Goal: Information Seeking & Learning: Learn about a topic

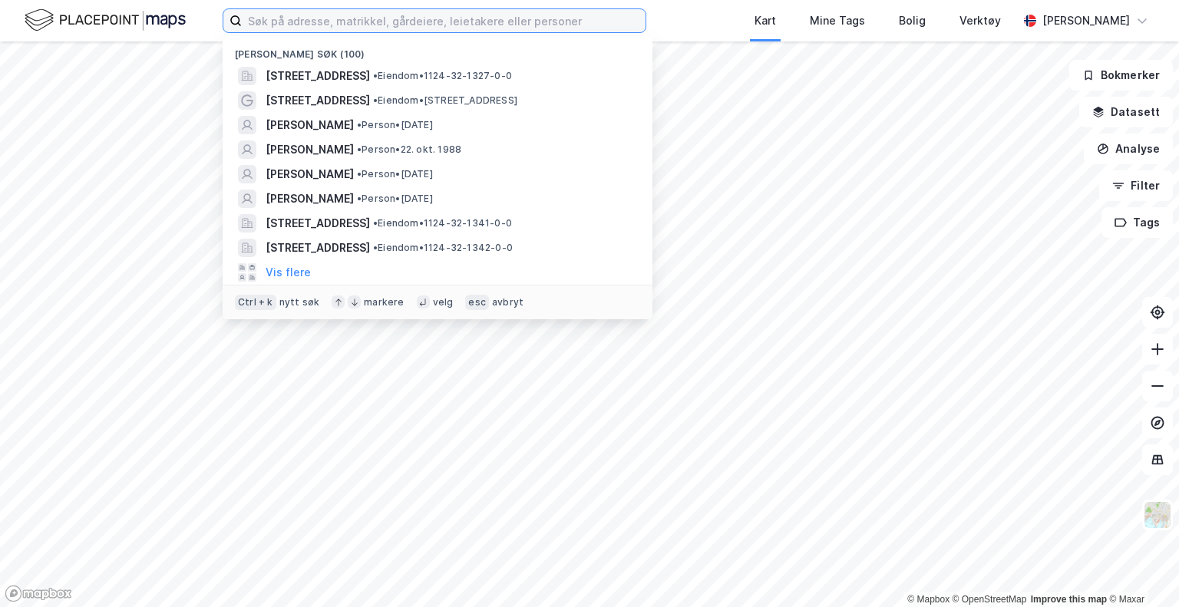
click at [415, 18] on input at bounding box center [444, 20] width 404 height 23
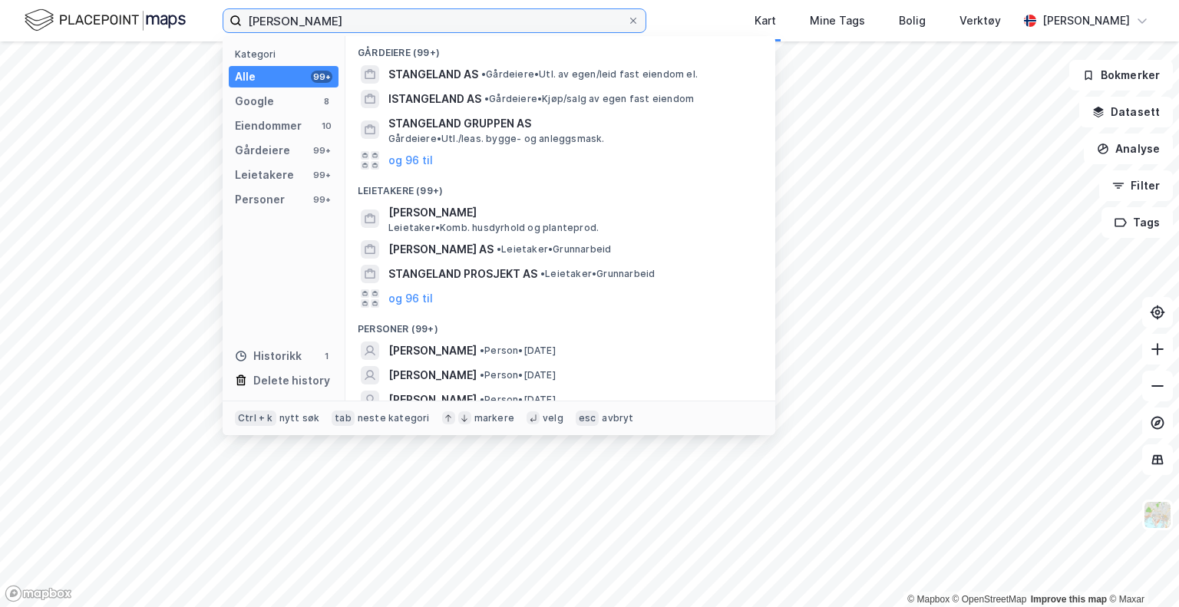
scroll to position [384, 0]
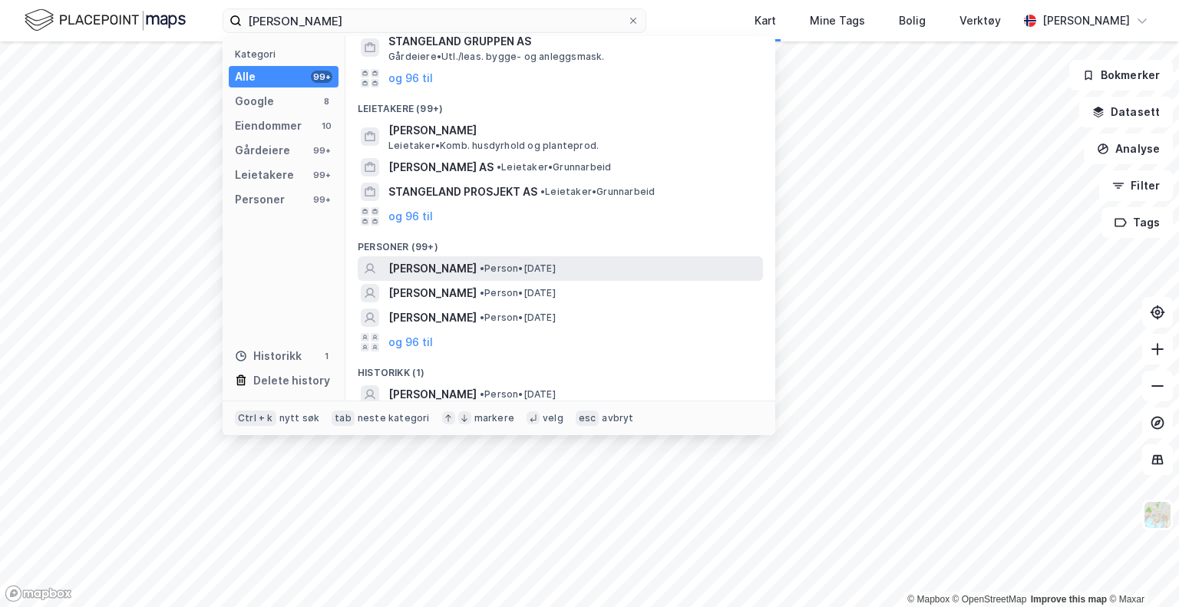
click at [435, 271] on span "[PERSON_NAME]" at bounding box center [433, 269] width 88 height 18
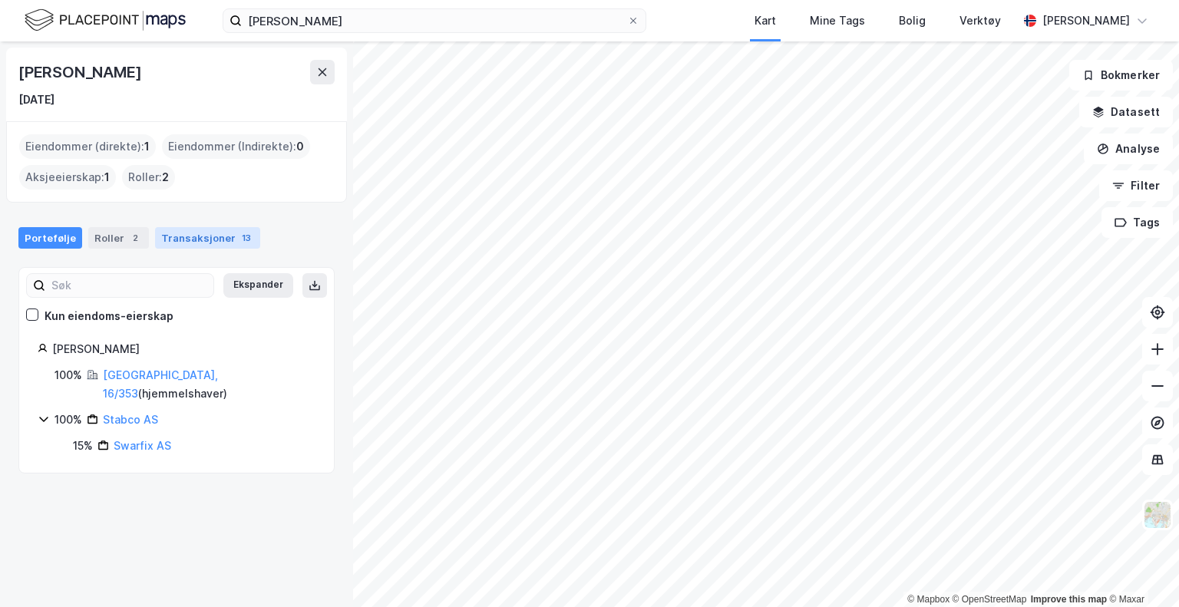
click at [190, 233] on div "Transaksjoner 13" at bounding box center [207, 238] width 105 height 22
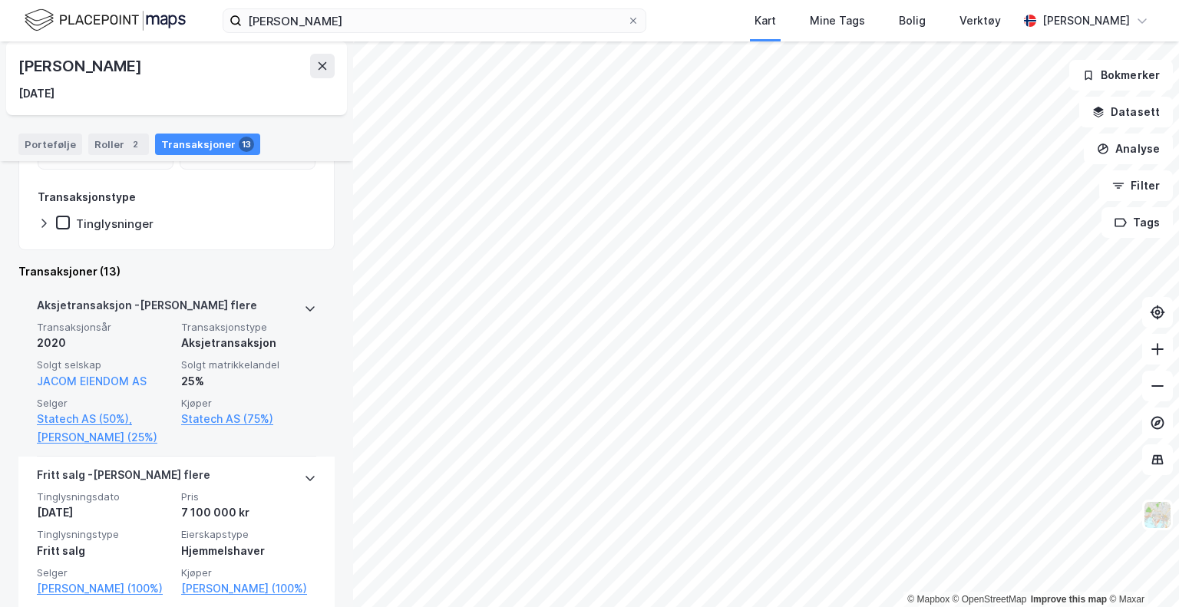
scroll to position [384, 0]
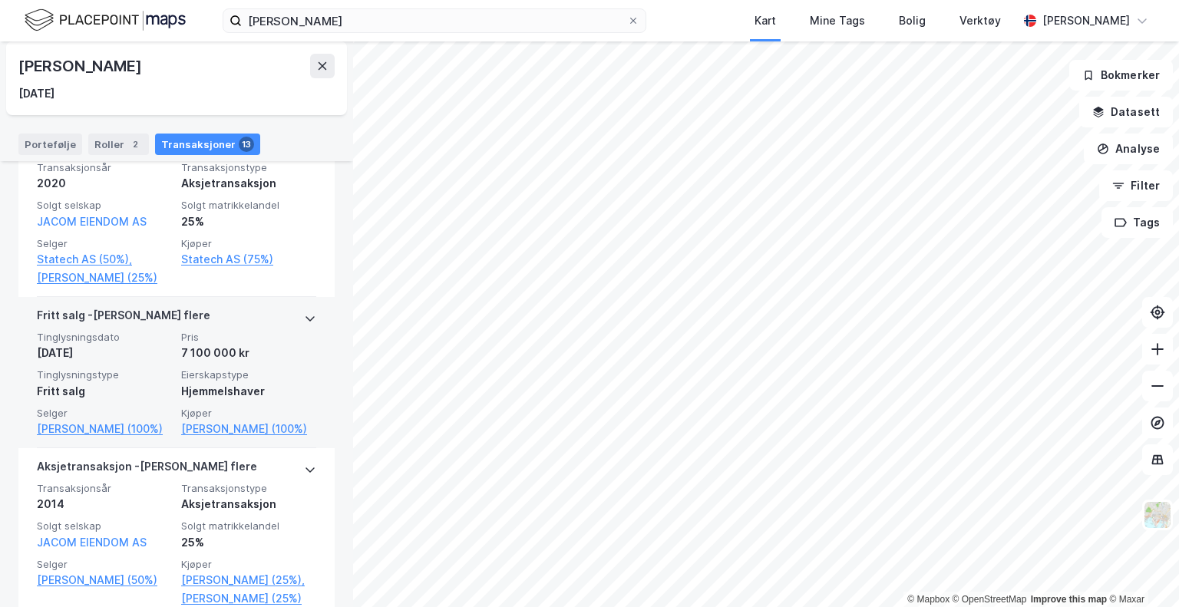
click at [304, 322] on icon at bounding box center [310, 319] width 12 height 12
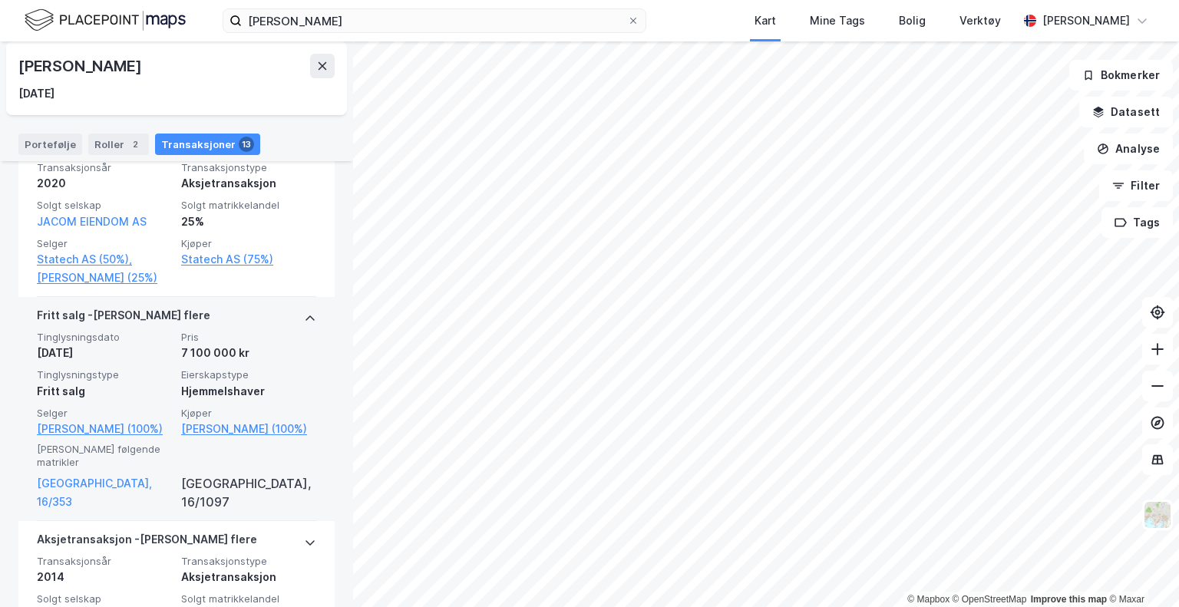
click at [304, 316] on icon at bounding box center [310, 319] width 12 height 12
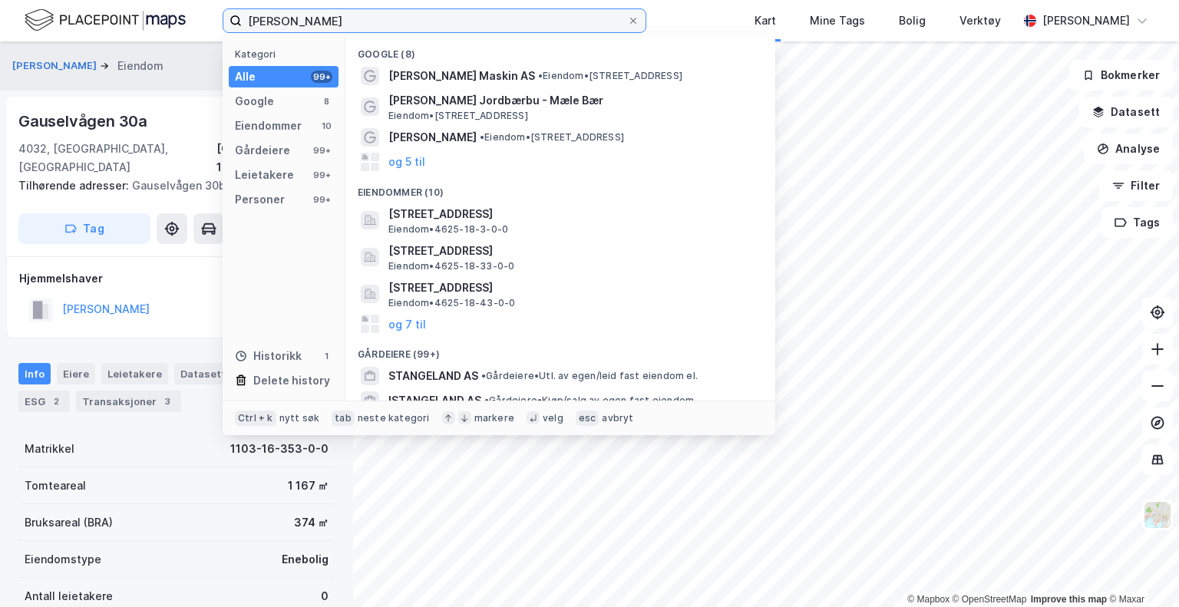
drag, startPoint x: 400, startPoint y: 22, endPoint x: 198, endPoint y: 28, distance: 202.1
click at [198, 28] on div "[PERSON_NAME] Kategori Alle 99+ Google 8 Eiendommer 10 Gårdeiere 99+ Leietakere…" at bounding box center [589, 20] width 1179 height 41
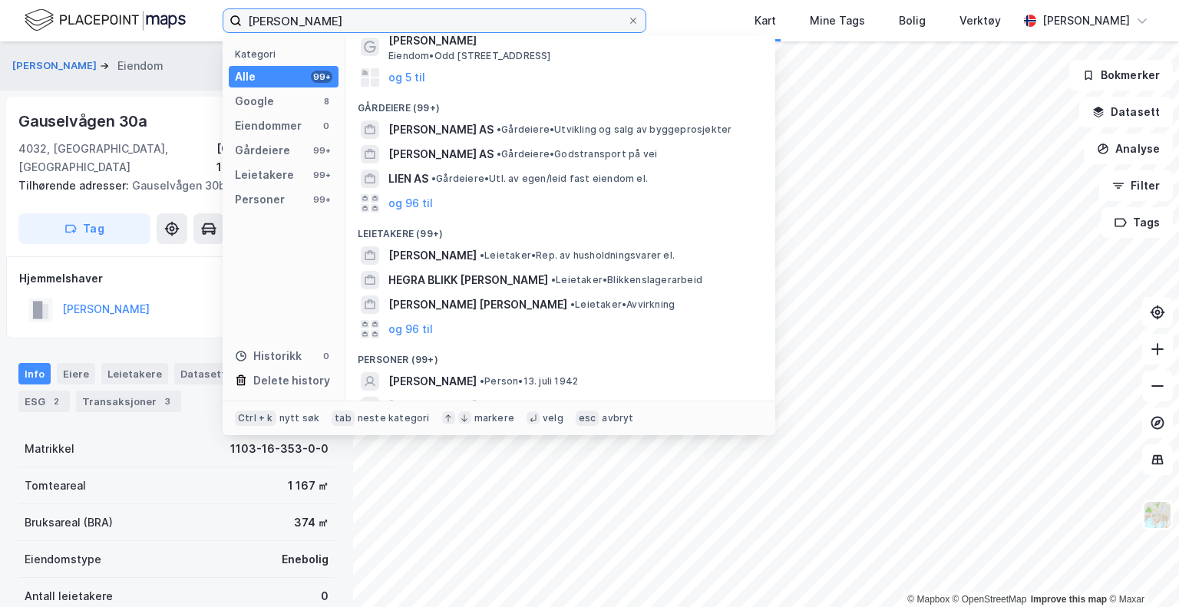
scroll to position [151, 0]
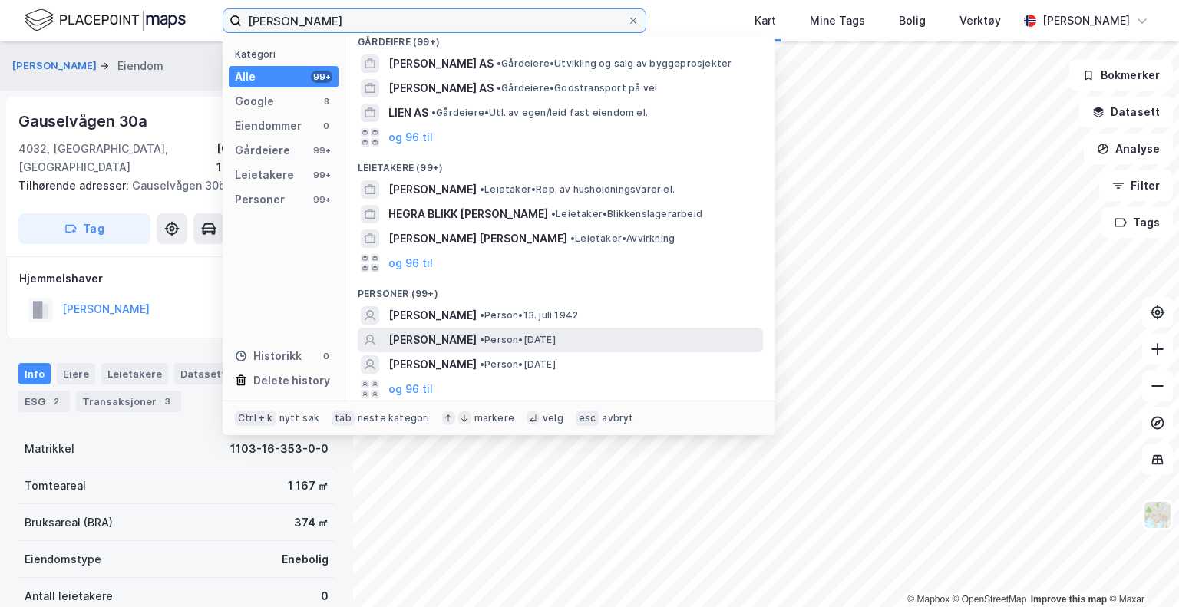
type input "[PERSON_NAME]"
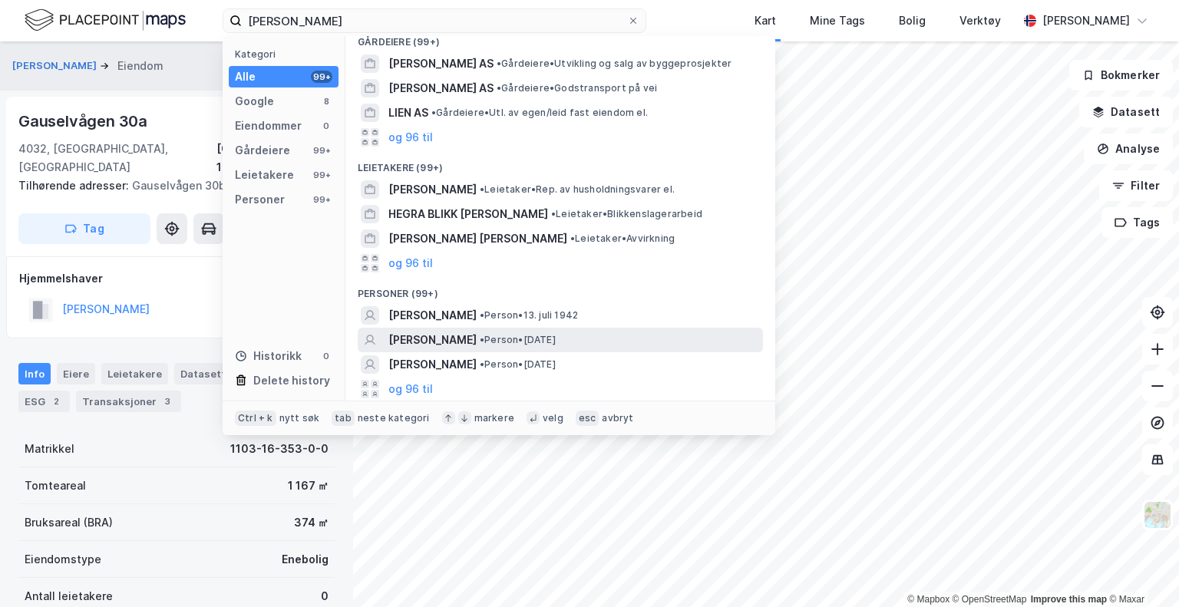
click at [412, 345] on span "[PERSON_NAME]" at bounding box center [433, 340] width 88 height 18
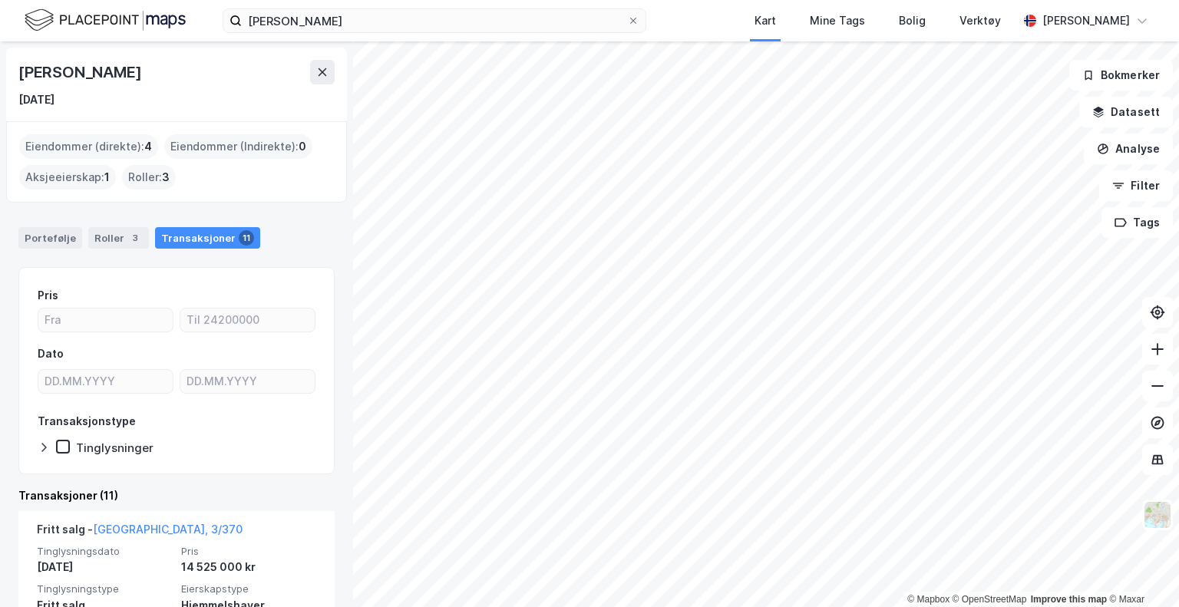
click at [148, 180] on div "Roller : 3" at bounding box center [149, 177] width 54 height 25
click at [104, 244] on div "Roller 3" at bounding box center [118, 238] width 61 height 22
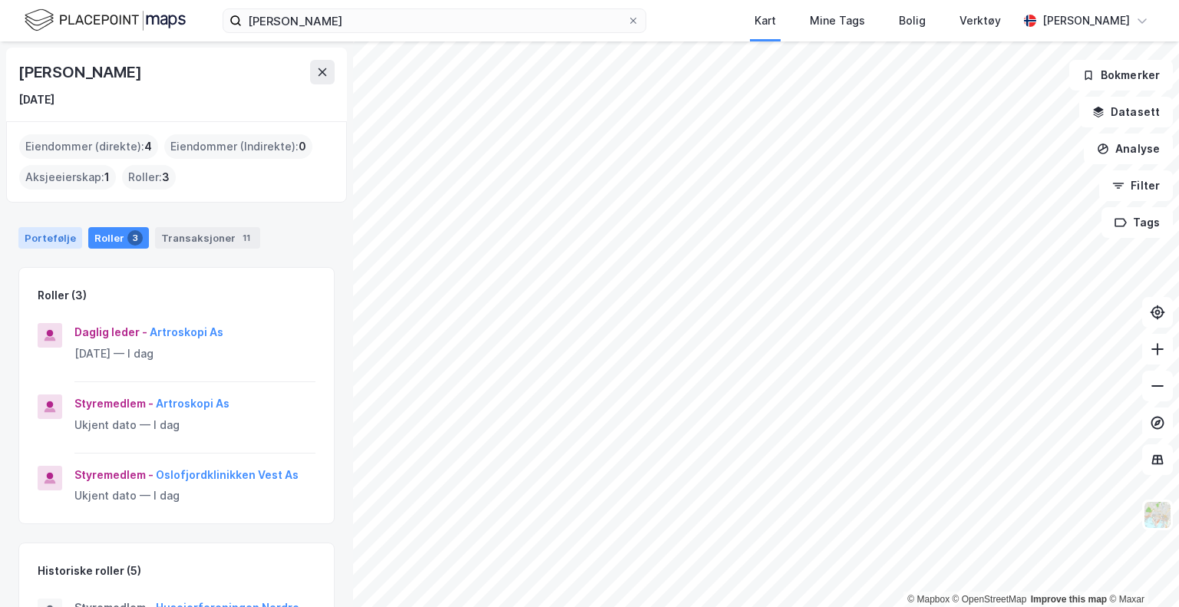
click at [50, 242] on div "Portefølje" at bounding box center [50, 238] width 64 height 22
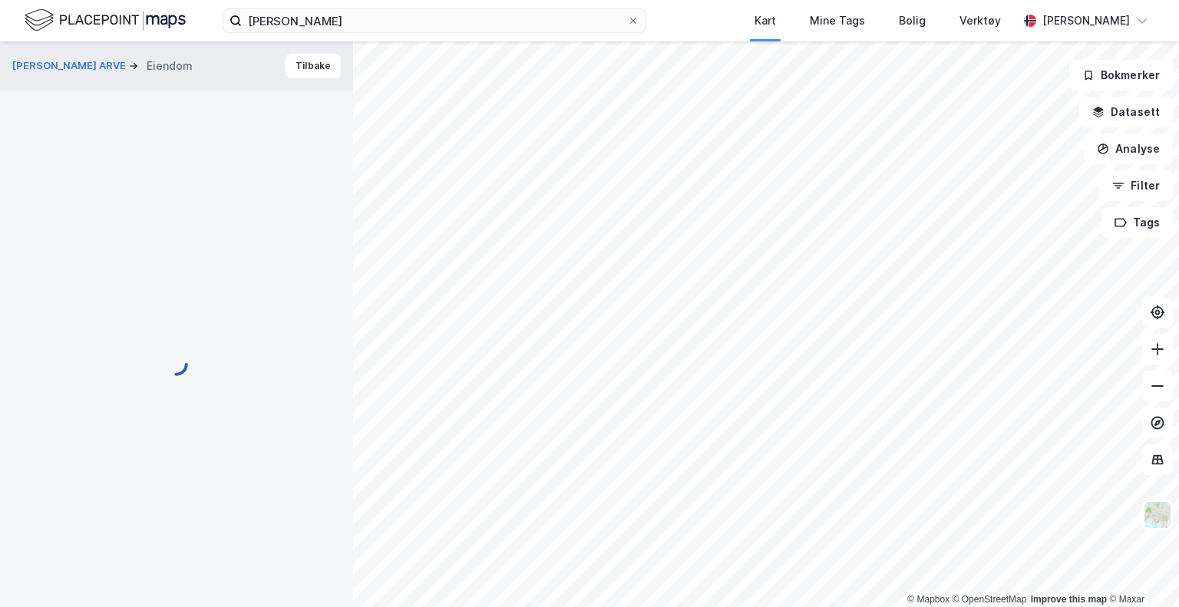
scroll to position [8, 0]
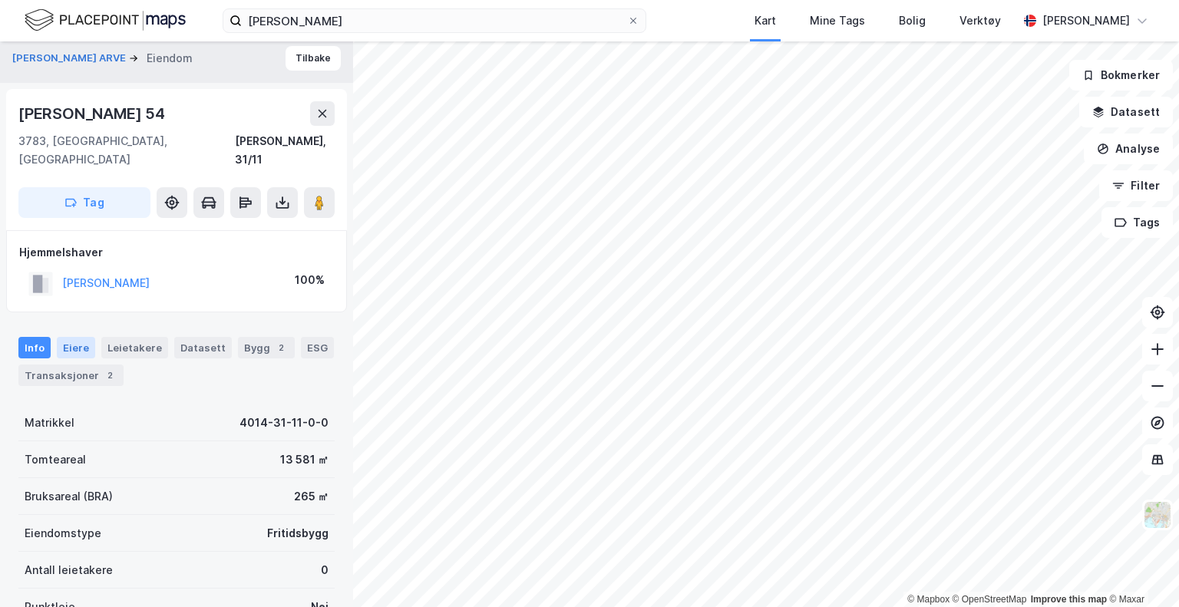
click at [87, 337] on div "Eiere" at bounding box center [76, 348] width 38 height 22
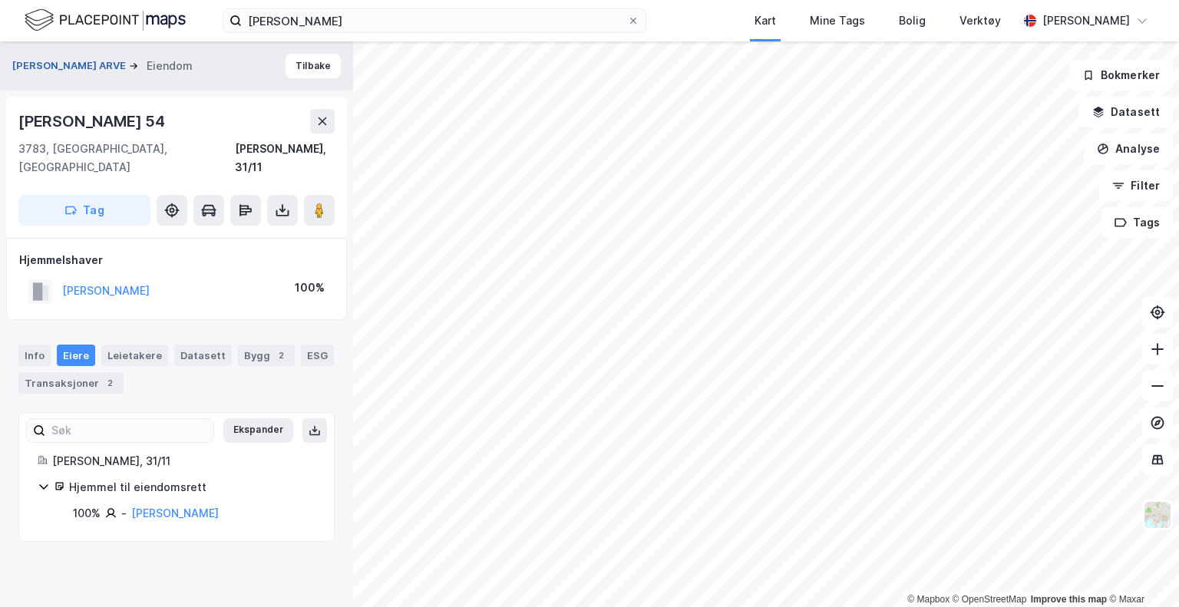
click at [35, 67] on button "[PERSON_NAME] ARVE" at bounding box center [70, 65] width 117 height 15
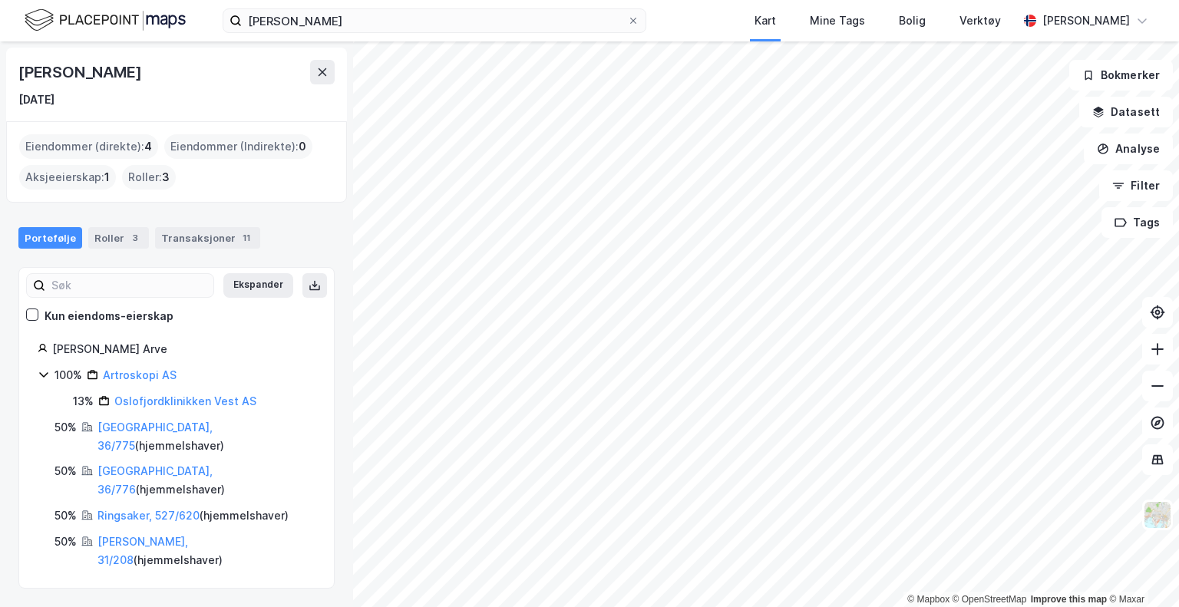
click at [134, 21] on img at bounding box center [105, 20] width 161 height 27
